Goal: Find specific page/section

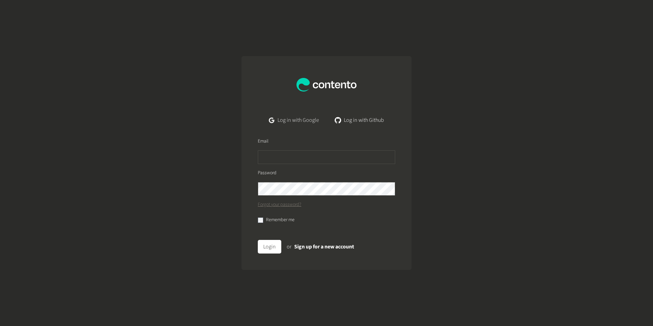
click at [306, 116] on link "Log in with Google" at bounding box center [294, 120] width 61 height 14
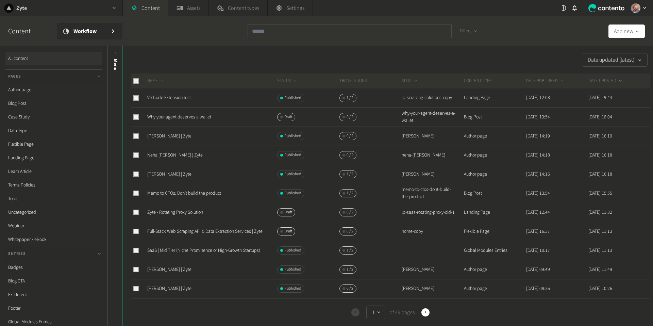
click at [59, 11] on div "Zyte" at bounding box center [61, 8] width 122 height 16
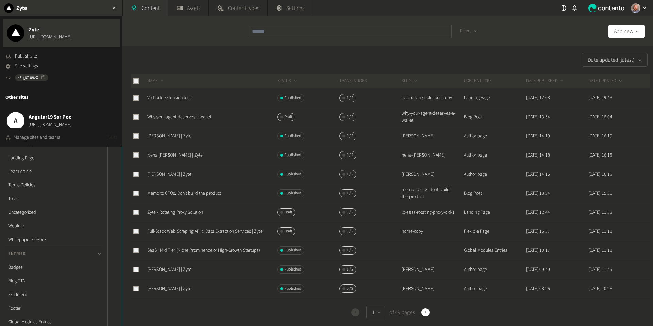
click at [43, 139] on div "Manage sites and teams" at bounding box center [37, 137] width 47 height 7
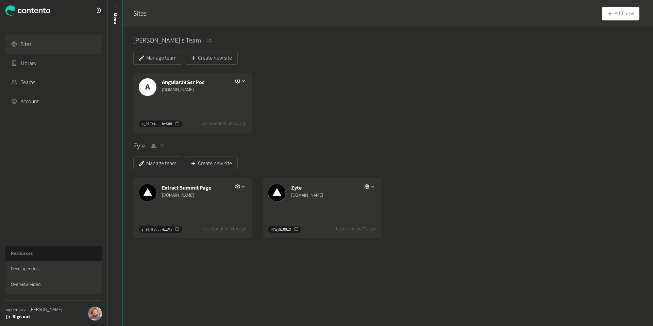
click at [199, 204] on div "Extract Summit Page [DOMAIN_NAME]" at bounding box center [192, 191] width 118 height 27
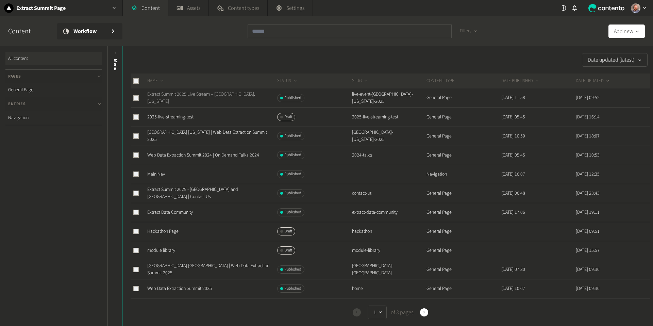
click at [219, 95] on link "Extract Summit 2025 Live Stream – Austin, Texas" at bounding box center [201, 98] width 108 height 14
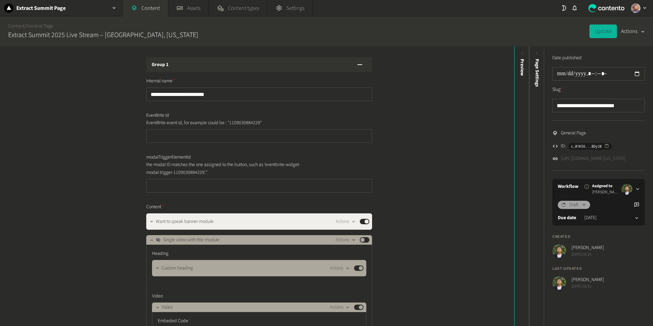
click at [597, 159] on link "https://dev.extractsummit.io/live-event-austin-texas-2025" at bounding box center [593, 158] width 65 height 7
